Goal: Navigation & Orientation: Understand site structure

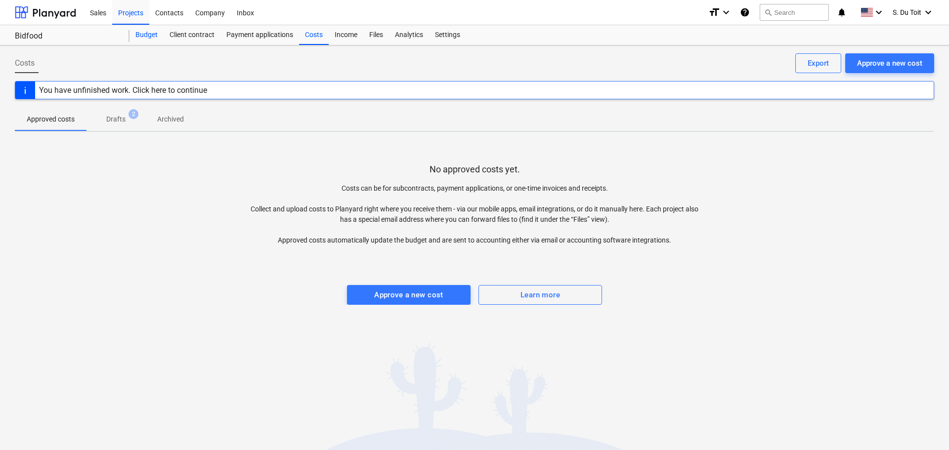
click at [147, 32] on div "Budget" at bounding box center [146, 35] width 34 height 20
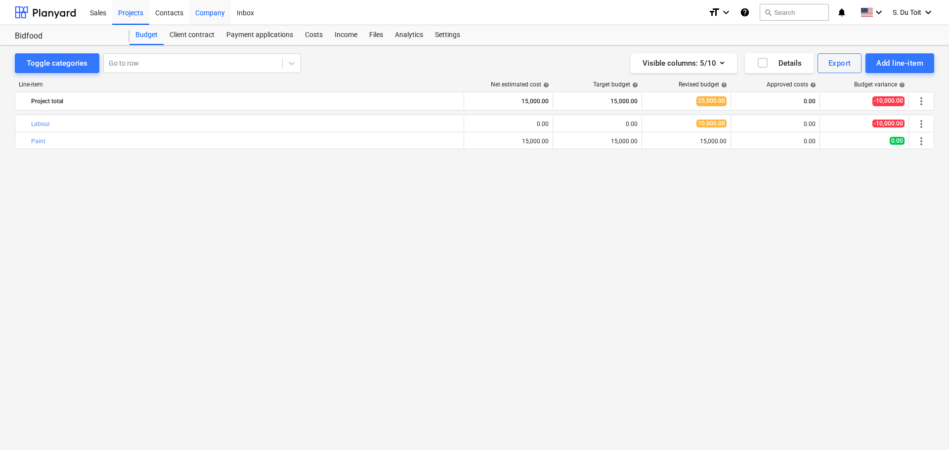
click at [205, 15] on div "Company" at bounding box center [210, 12] width 42 height 25
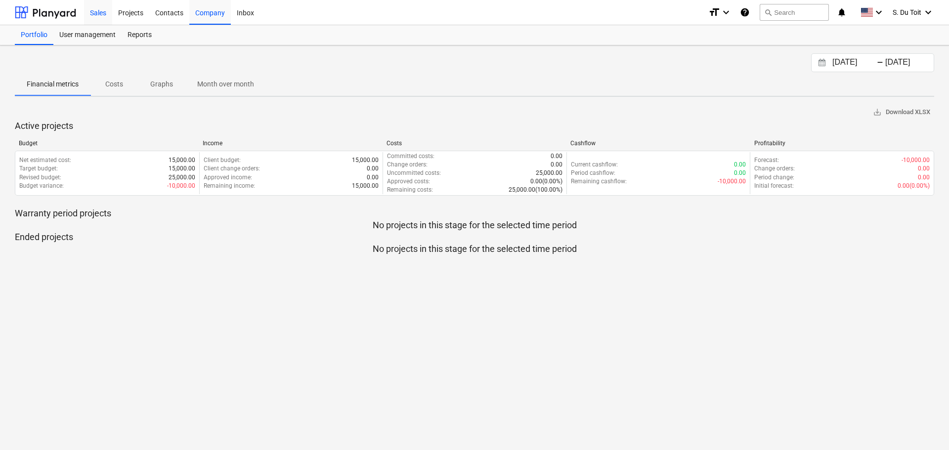
click at [107, 11] on div "Sales" at bounding box center [98, 12] width 28 height 25
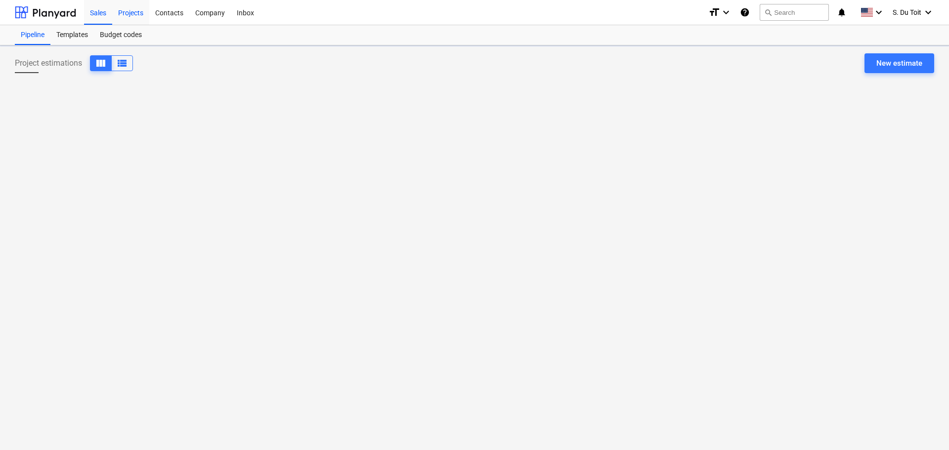
click at [143, 16] on div "Projects" at bounding box center [130, 12] width 37 height 25
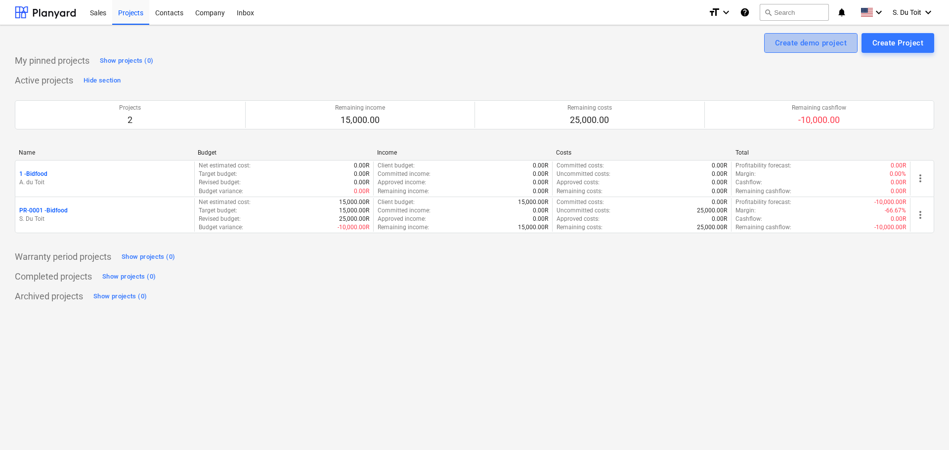
click at [832, 49] on div "Create demo project" at bounding box center [811, 43] width 72 height 13
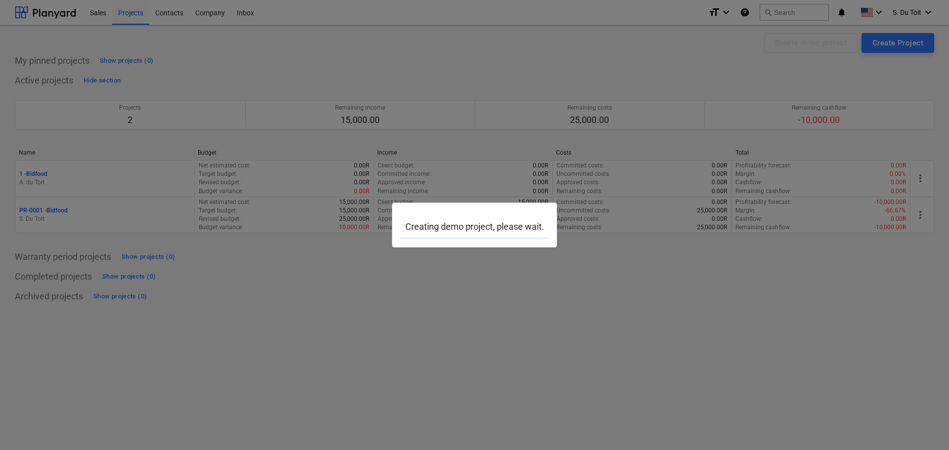
click at [590, 140] on div at bounding box center [474, 225] width 949 height 450
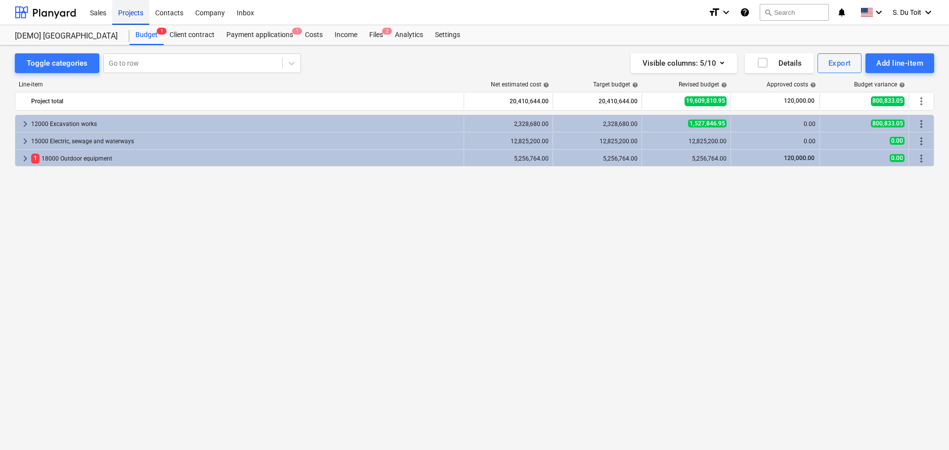
click at [131, 17] on div "Projects" at bounding box center [130, 12] width 37 height 25
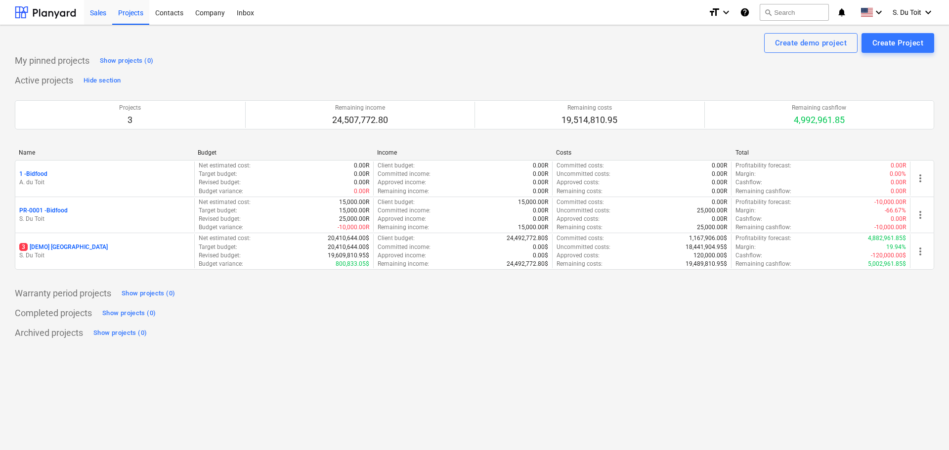
click at [97, 16] on div "Sales" at bounding box center [98, 12] width 28 height 25
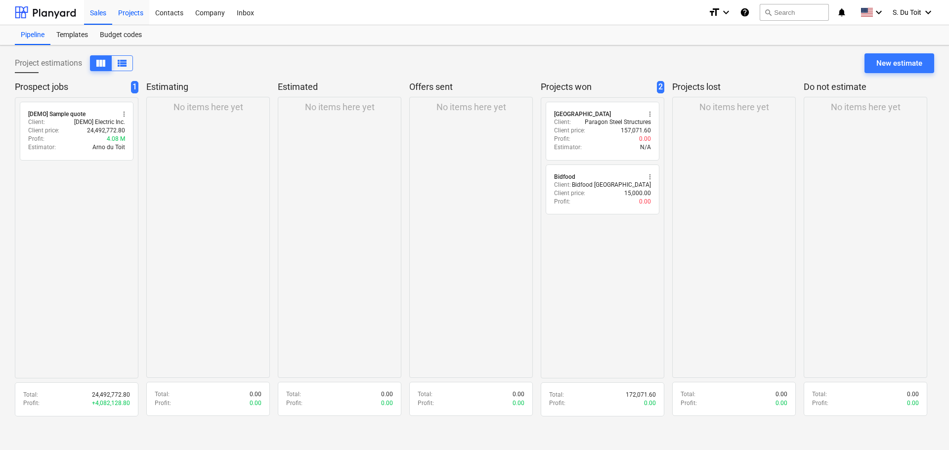
click at [138, 14] on div "Projects" at bounding box center [130, 12] width 37 height 25
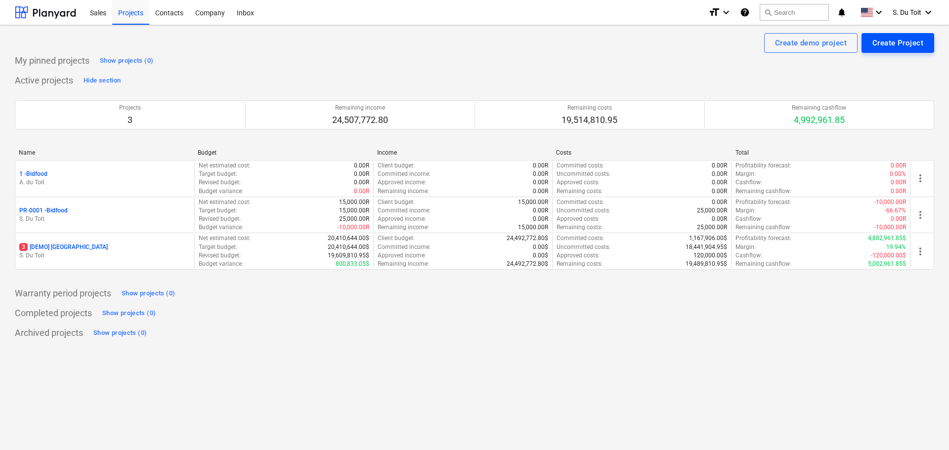
click at [911, 44] on div "Create Project" at bounding box center [897, 43] width 51 height 13
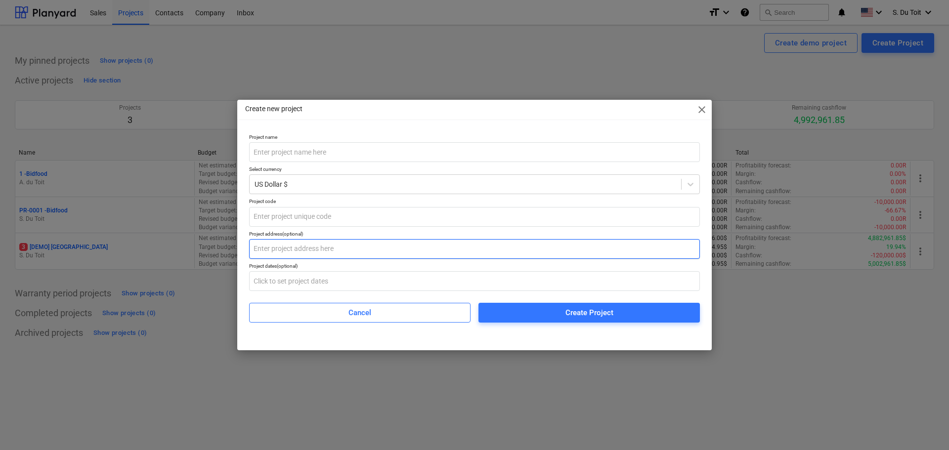
click at [284, 247] on input "text" at bounding box center [474, 249] width 451 height 20
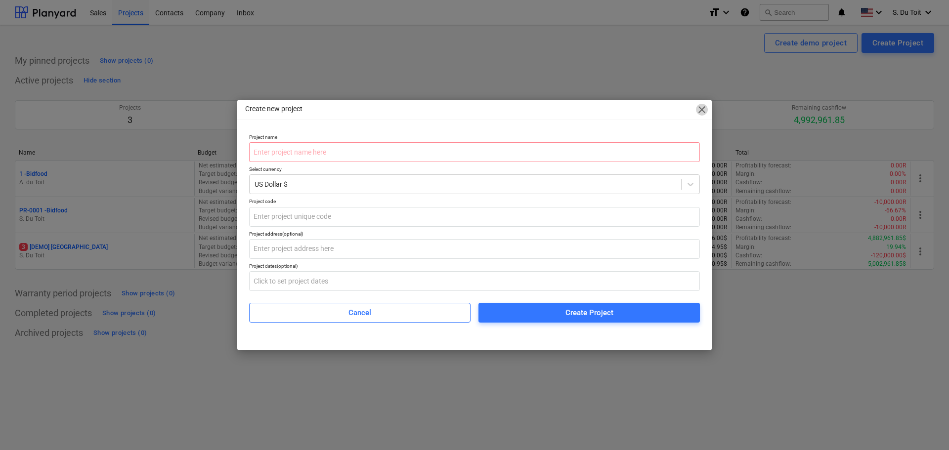
click at [700, 112] on span "close" at bounding box center [702, 110] width 12 height 12
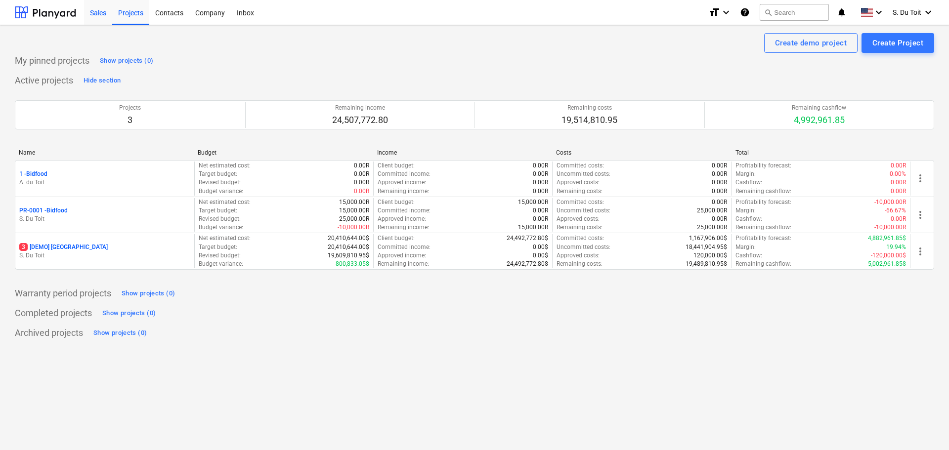
click at [104, 17] on div "Sales" at bounding box center [98, 12] width 28 height 25
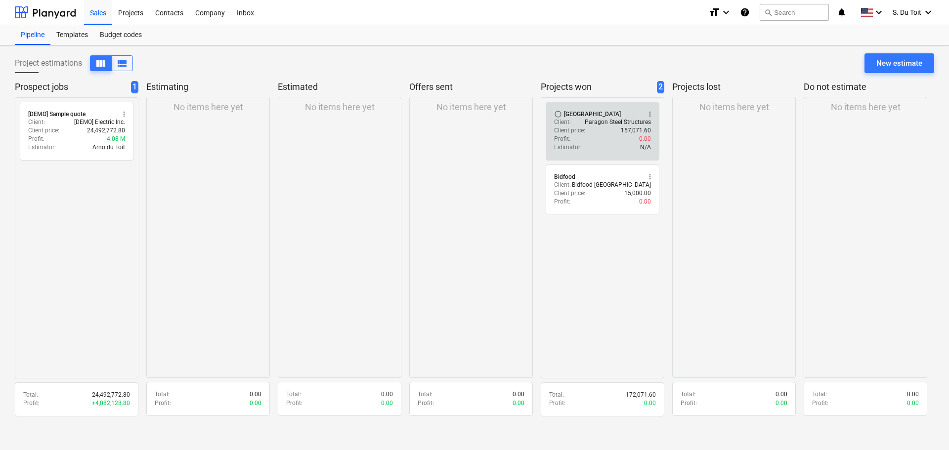
click at [618, 144] on div "Estimator : N/A" at bounding box center [602, 147] width 97 height 8
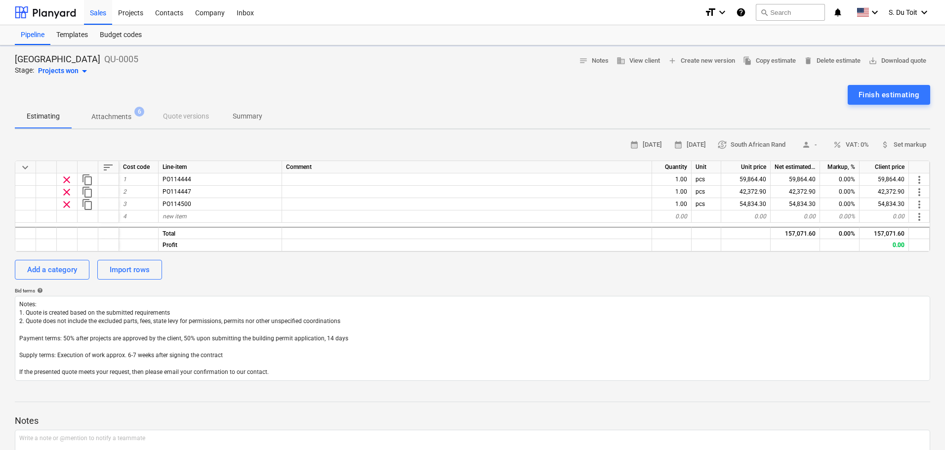
type textarea "x"
click at [128, 14] on div "Projects" at bounding box center [130, 12] width 37 height 25
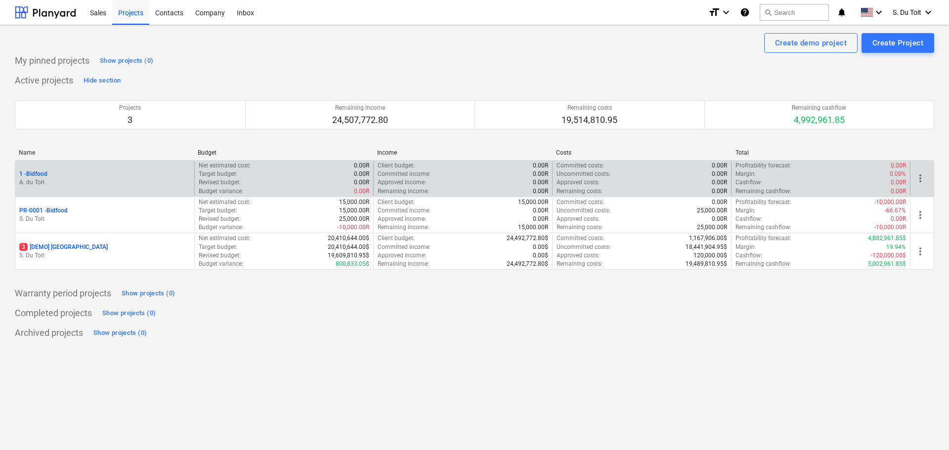
click at [192, 176] on div "1 - Bidfood A. du Toit" at bounding box center [104, 179] width 179 height 34
click at [174, 183] on p "A. du Toit" at bounding box center [104, 182] width 171 height 8
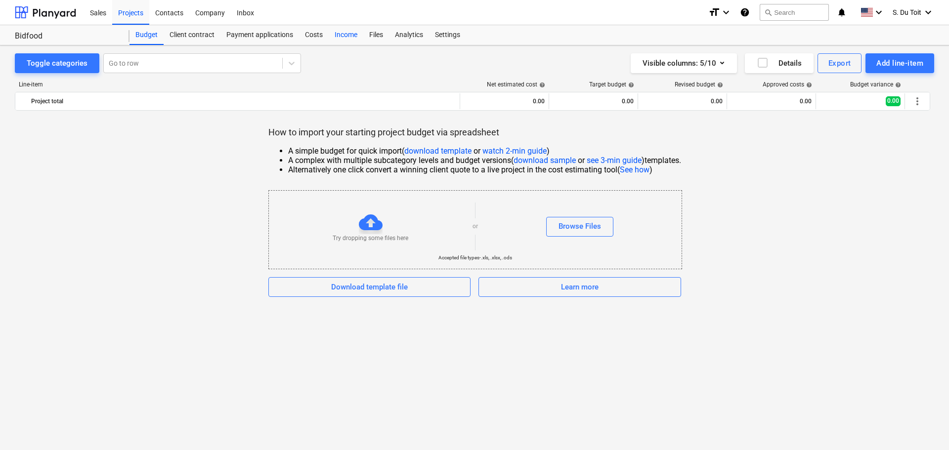
click at [344, 37] on div "Income" at bounding box center [346, 35] width 35 height 20
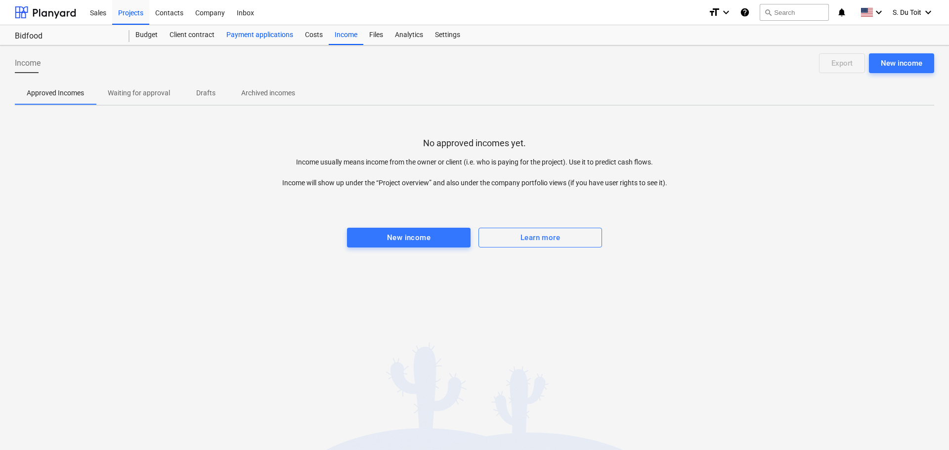
click at [283, 37] on div "Payment applications" at bounding box center [259, 35] width 79 height 20
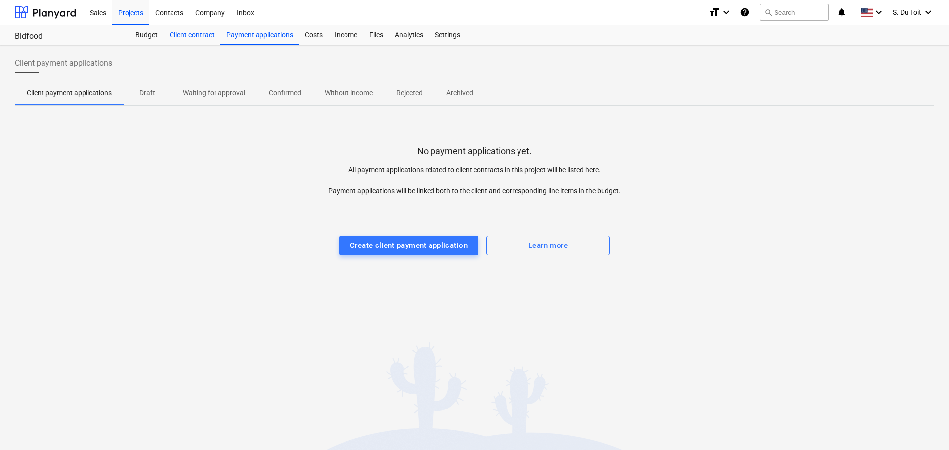
click at [192, 39] on div "Client contract" at bounding box center [192, 35] width 57 height 20
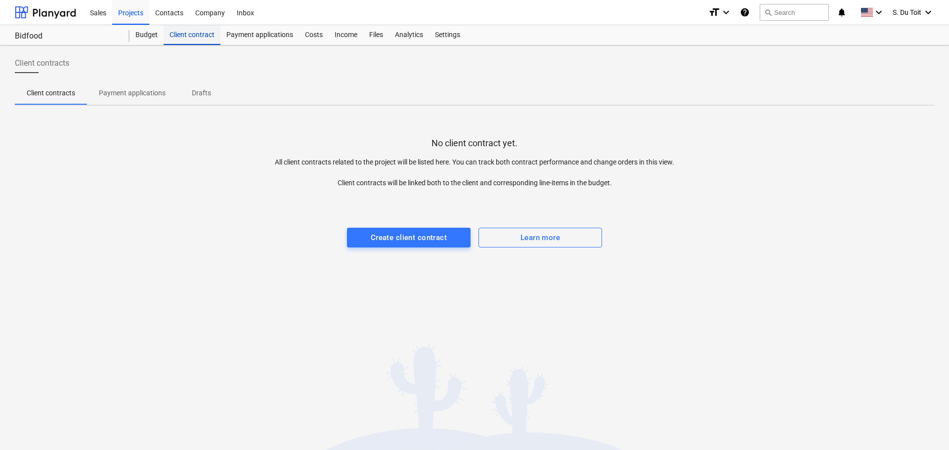
click at [165, 37] on div "Client contract" at bounding box center [192, 35] width 57 height 20
click at [157, 37] on div "Budget" at bounding box center [146, 35] width 34 height 20
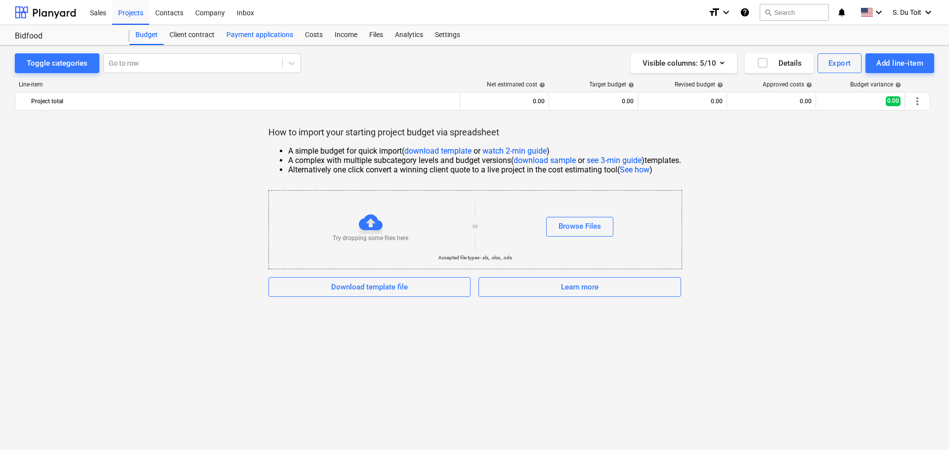
click at [280, 41] on div "Payment applications" at bounding box center [259, 35] width 79 height 20
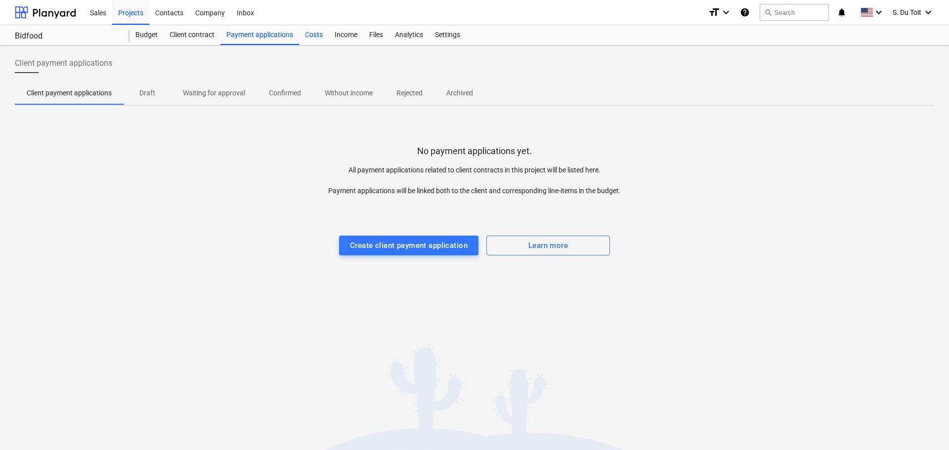
click at [319, 35] on div "Costs" at bounding box center [314, 35] width 30 height 20
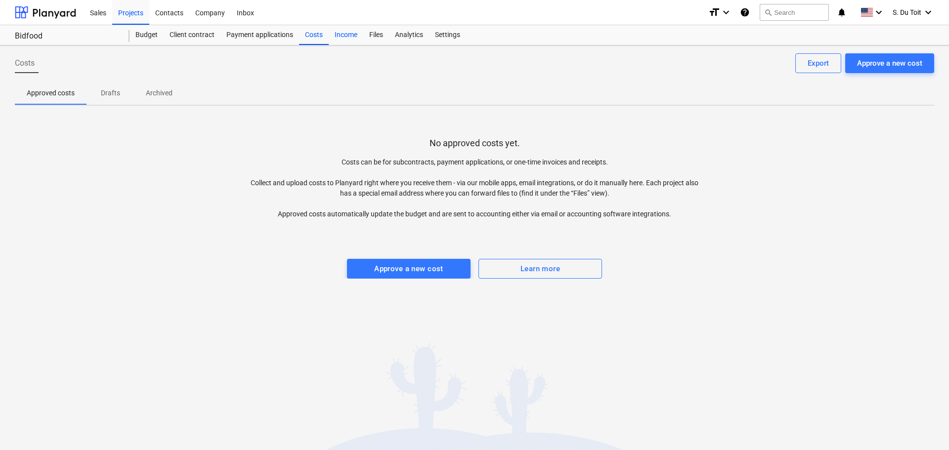
click at [351, 33] on div "Income" at bounding box center [346, 35] width 35 height 20
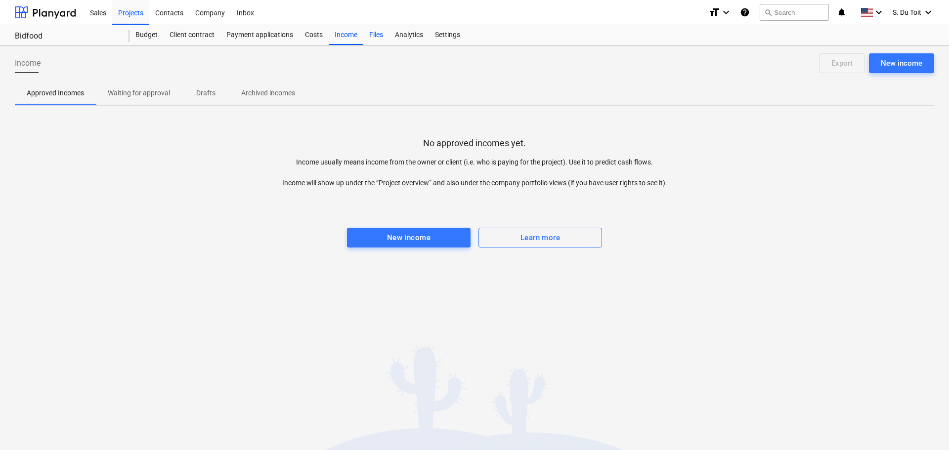
click at [376, 35] on div "Files" at bounding box center [376, 35] width 26 height 20
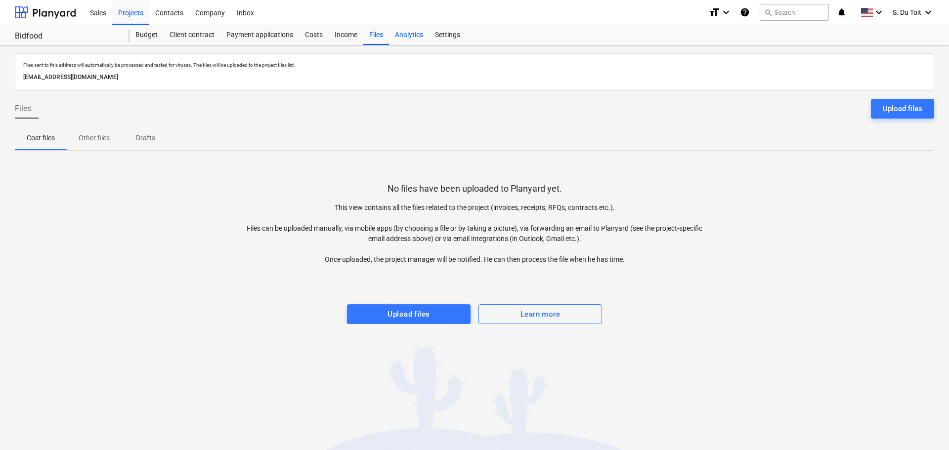
click at [402, 41] on div "Analytics" at bounding box center [409, 35] width 40 height 20
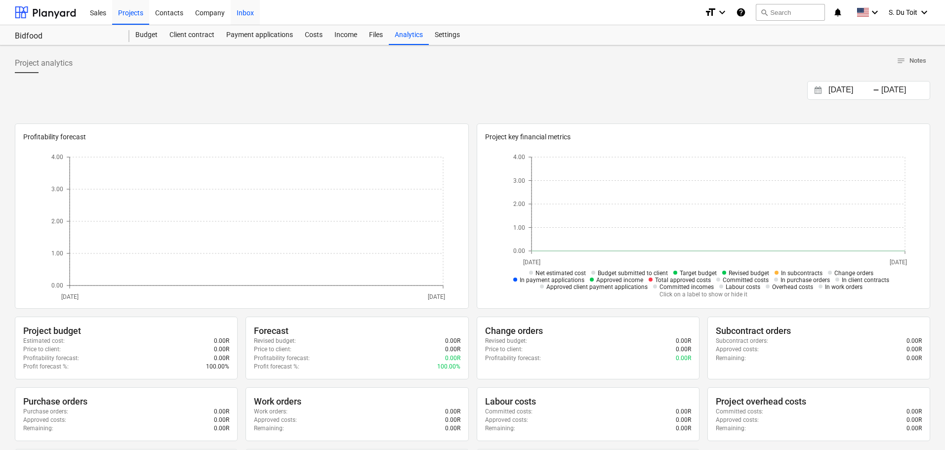
click at [242, 13] on div "Inbox" at bounding box center [245, 12] width 29 height 25
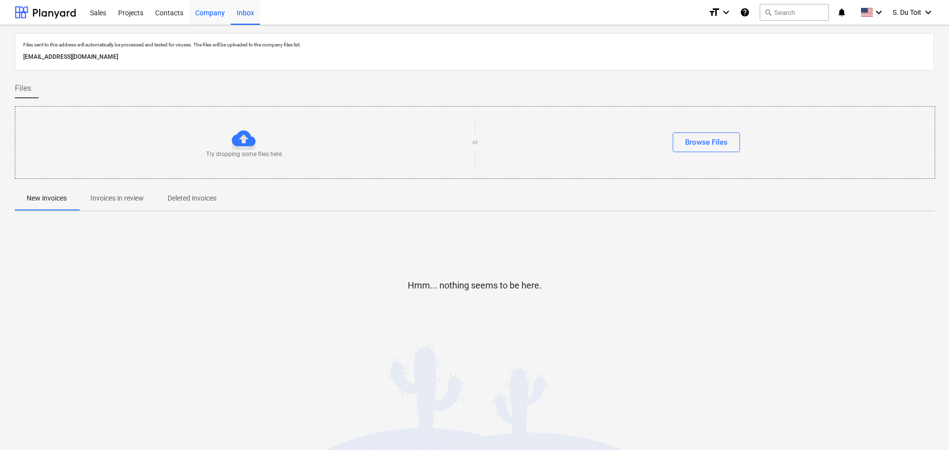
click at [201, 10] on div "Company" at bounding box center [210, 12] width 42 height 25
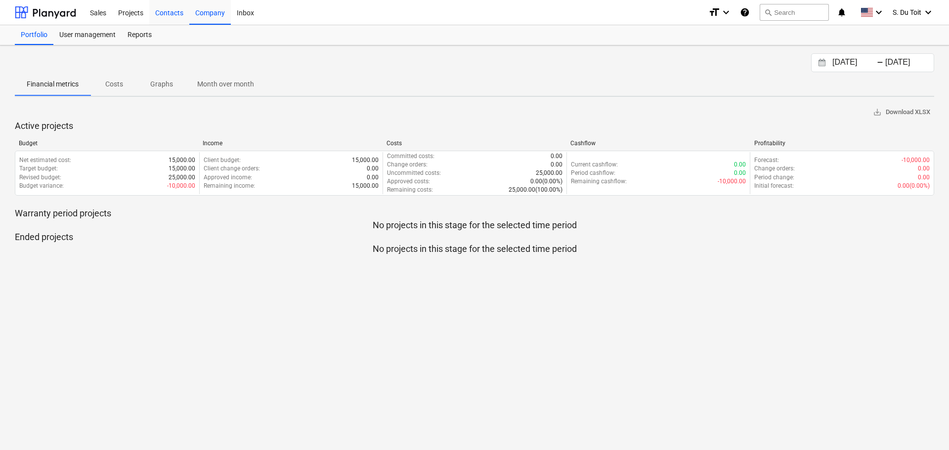
click at [158, 16] on div "Contacts" at bounding box center [169, 12] width 40 height 25
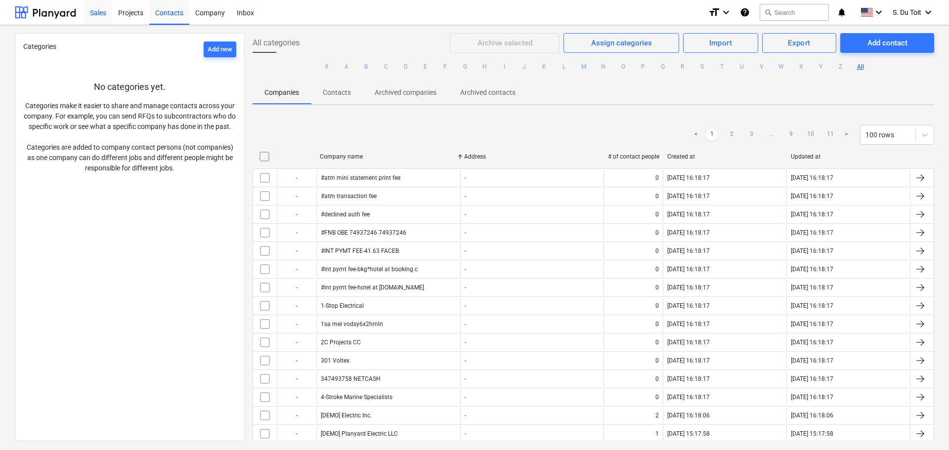
click at [94, 16] on div "Sales" at bounding box center [98, 12] width 28 height 25
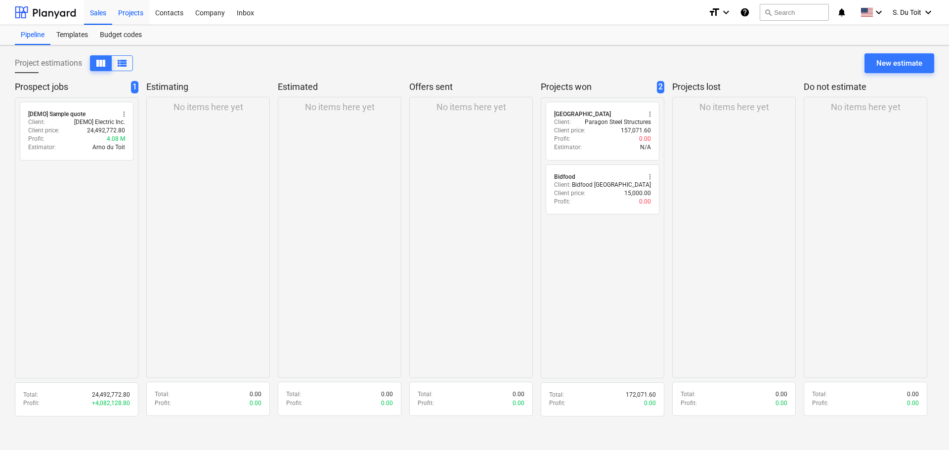
click at [132, 17] on div "Projects" at bounding box center [130, 12] width 37 height 25
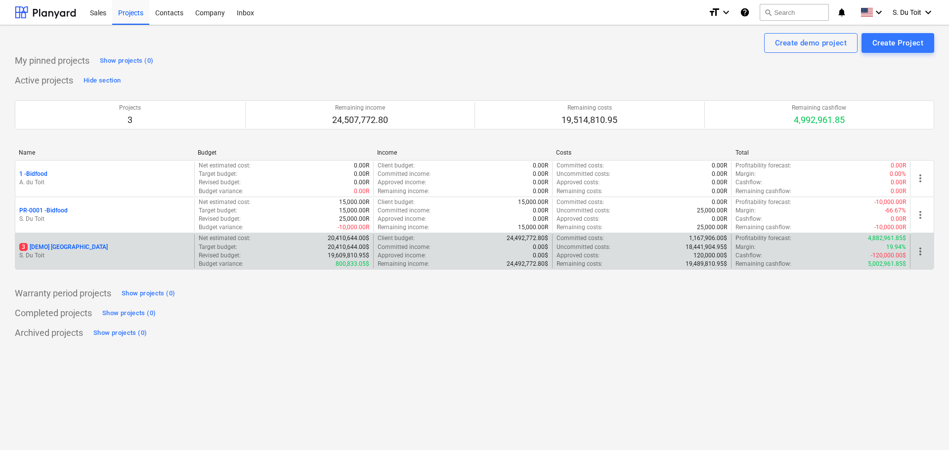
click at [83, 260] on div "3 [DEMO] [GEOGRAPHIC_DATA] S. Du Toit" at bounding box center [104, 251] width 179 height 34
click at [107, 246] on div "3 [DEMO] [GEOGRAPHIC_DATA]" at bounding box center [104, 247] width 171 height 8
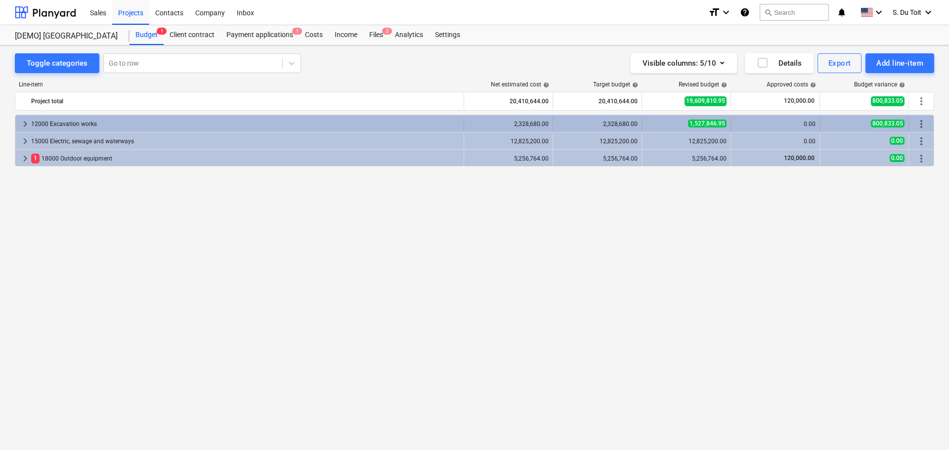
click at [246, 123] on div "12000 Excavation works" at bounding box center [245, 124] width 428 height 16
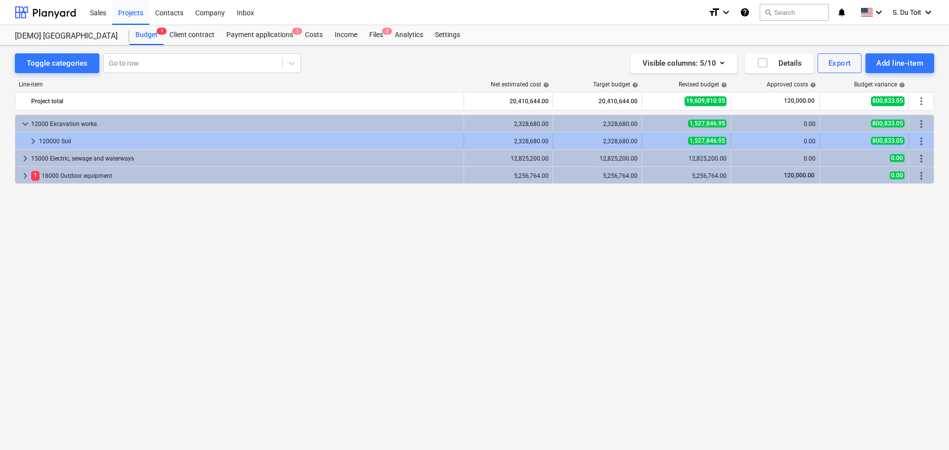
click at [236, 137] on div "120000 Soil" at bounding box center [249, 141] width 420 height 16
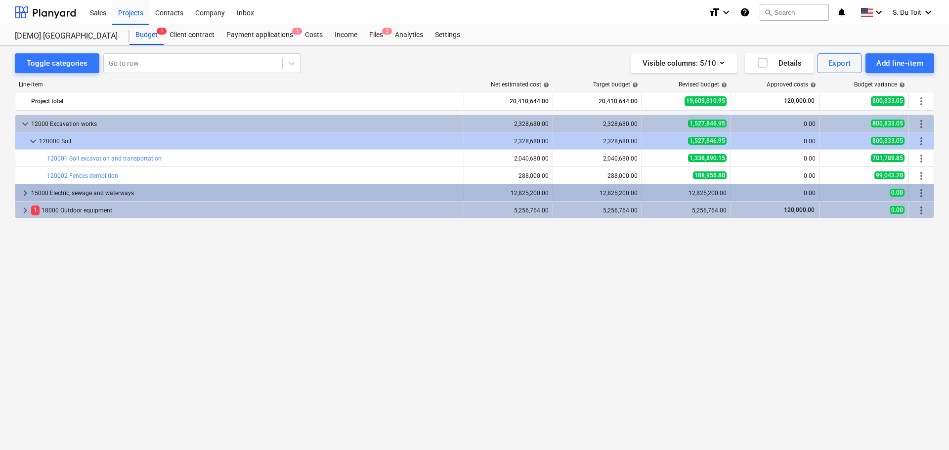
click at [160, 195] on div "15000 Electric, sewage and waterways" at bounding box center [245, 193] width 428 height 16
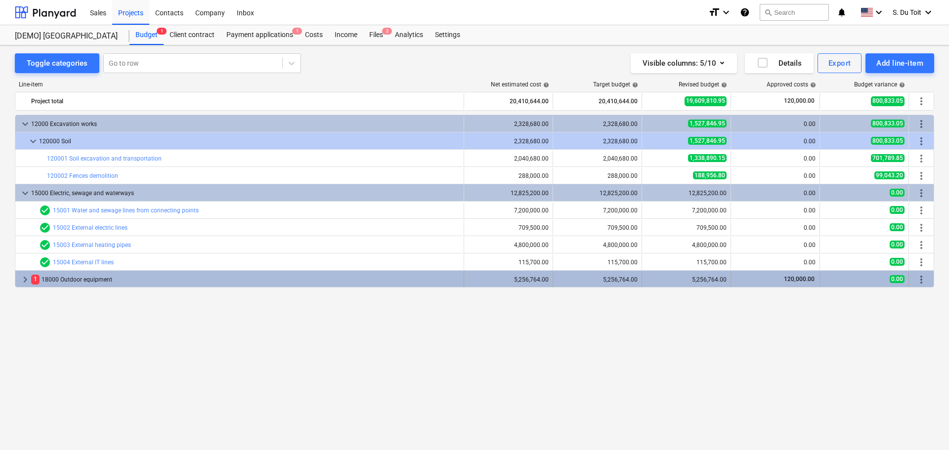
click at [148, 281] on div "1 18000 Outdoor equipment" at bounding box center [245, 280] width 428 height 16
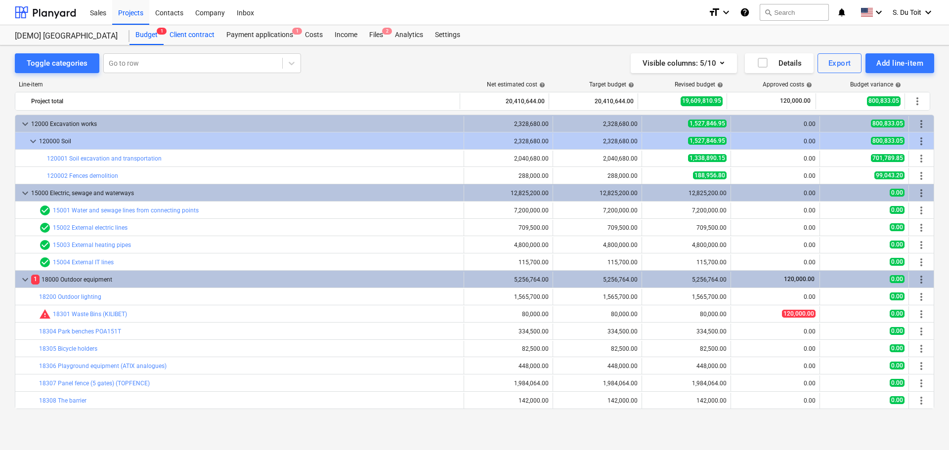
click at [172, 35] on div "Client contract" at bounding box center [192, 35] width 57 height 20
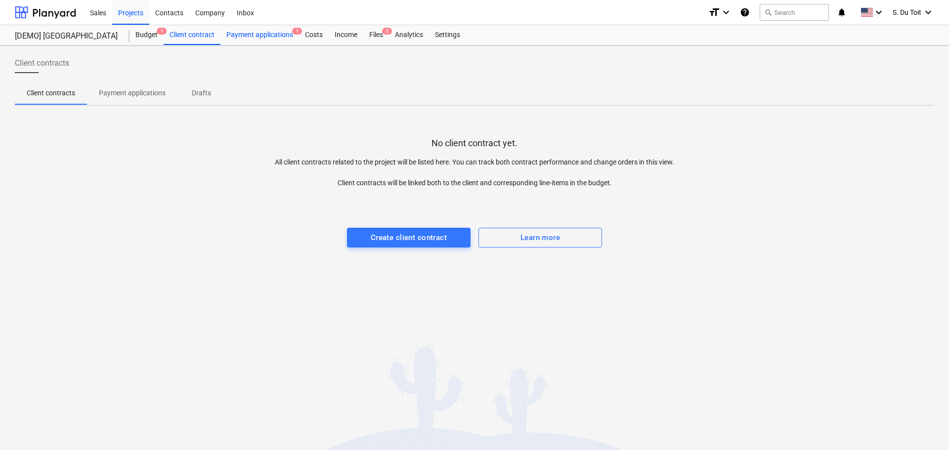
click at [278, 34] on div "Payment applications 1" at bounding box center [259, 35] width 79 height 20
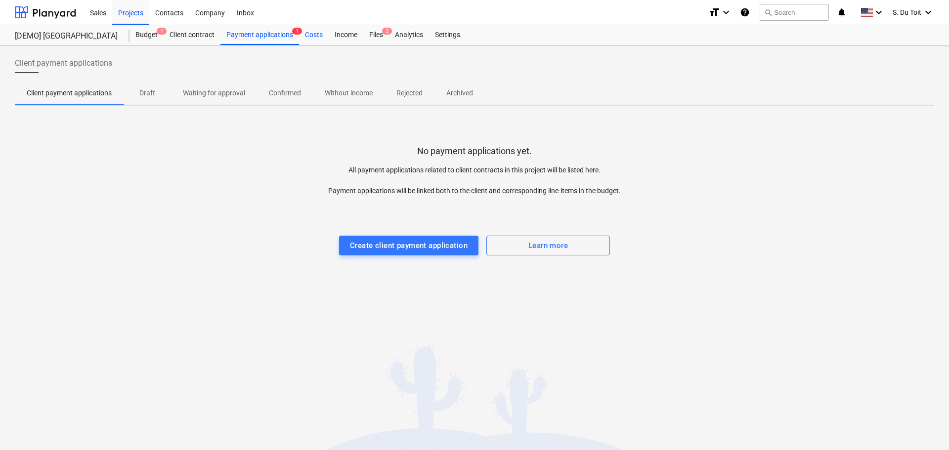
click at [304, 36] on div "Costs" at bounding box center [314, 35] width 30 height 20
